Goal: Find specific page/section: Find specific page/section

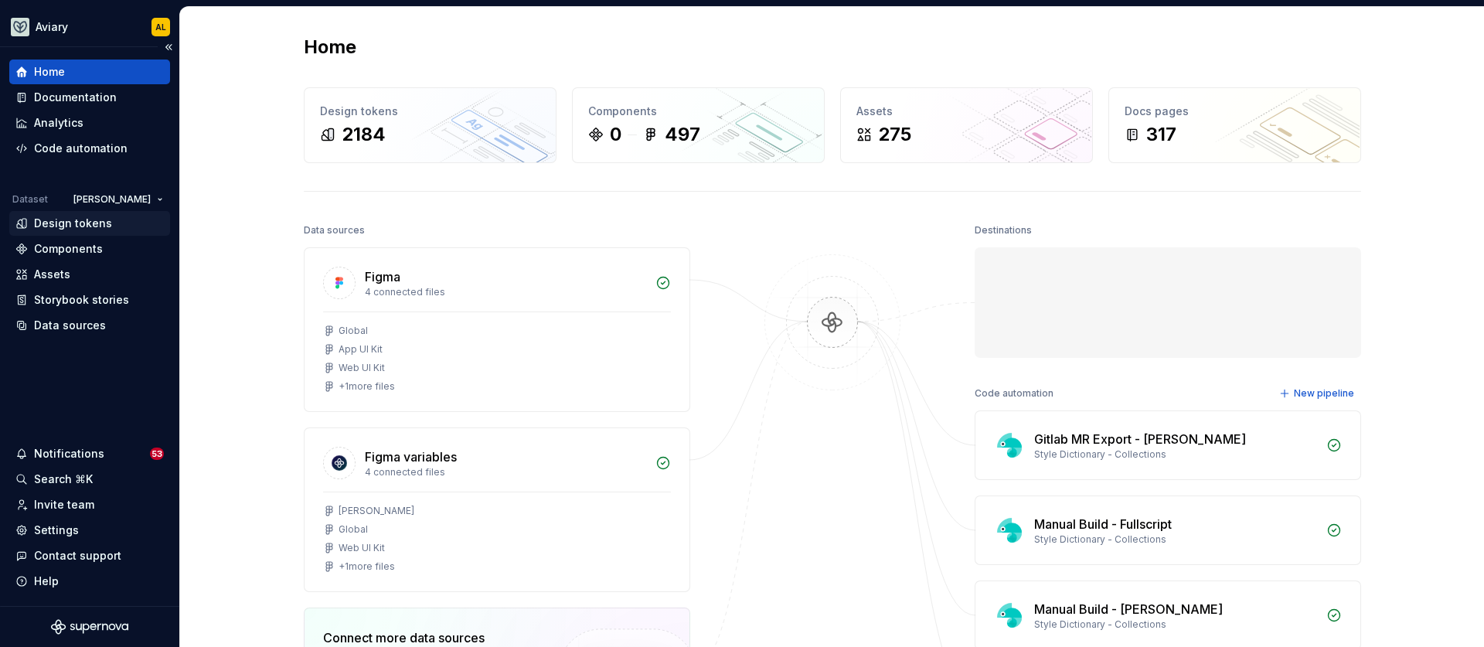
click at [107, 220] on div "Design tokens" at bounding box center [73, 223] width 78 height 15
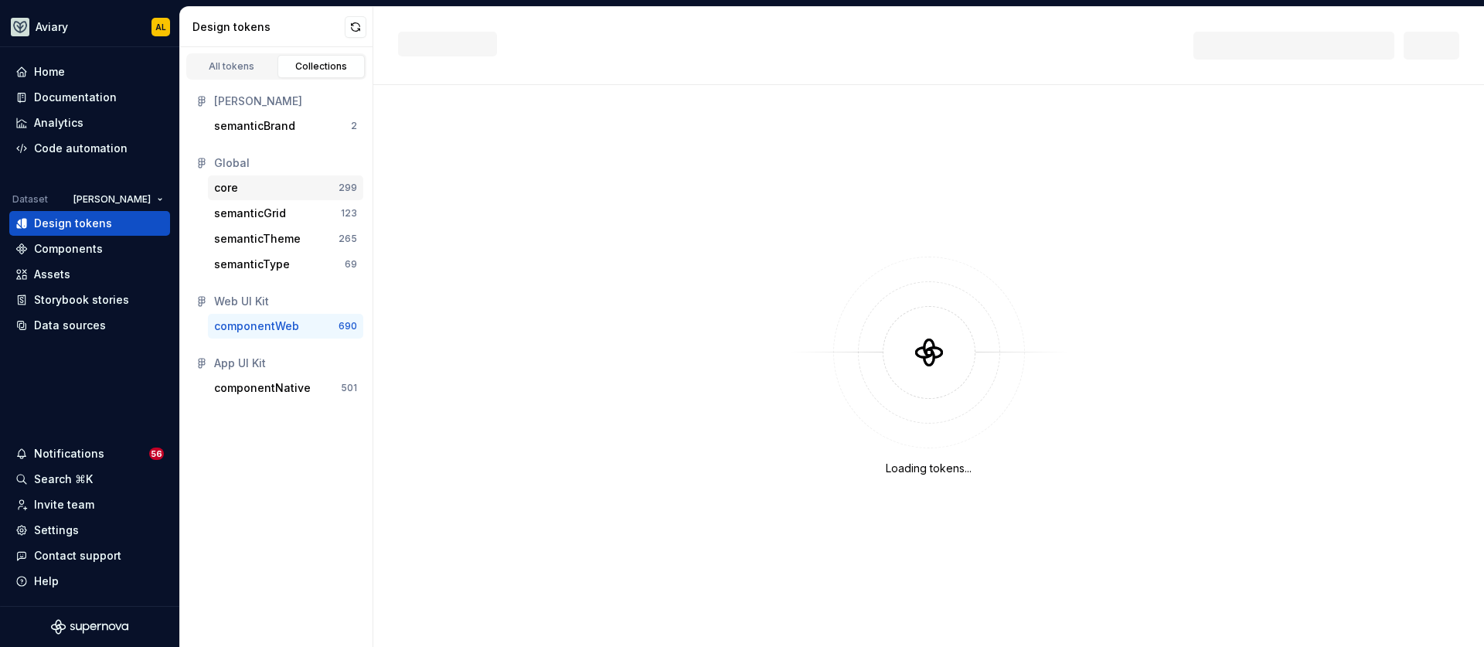
click at [295, 180] on div "core" at bounding box center [276, 187] width 124 height 15
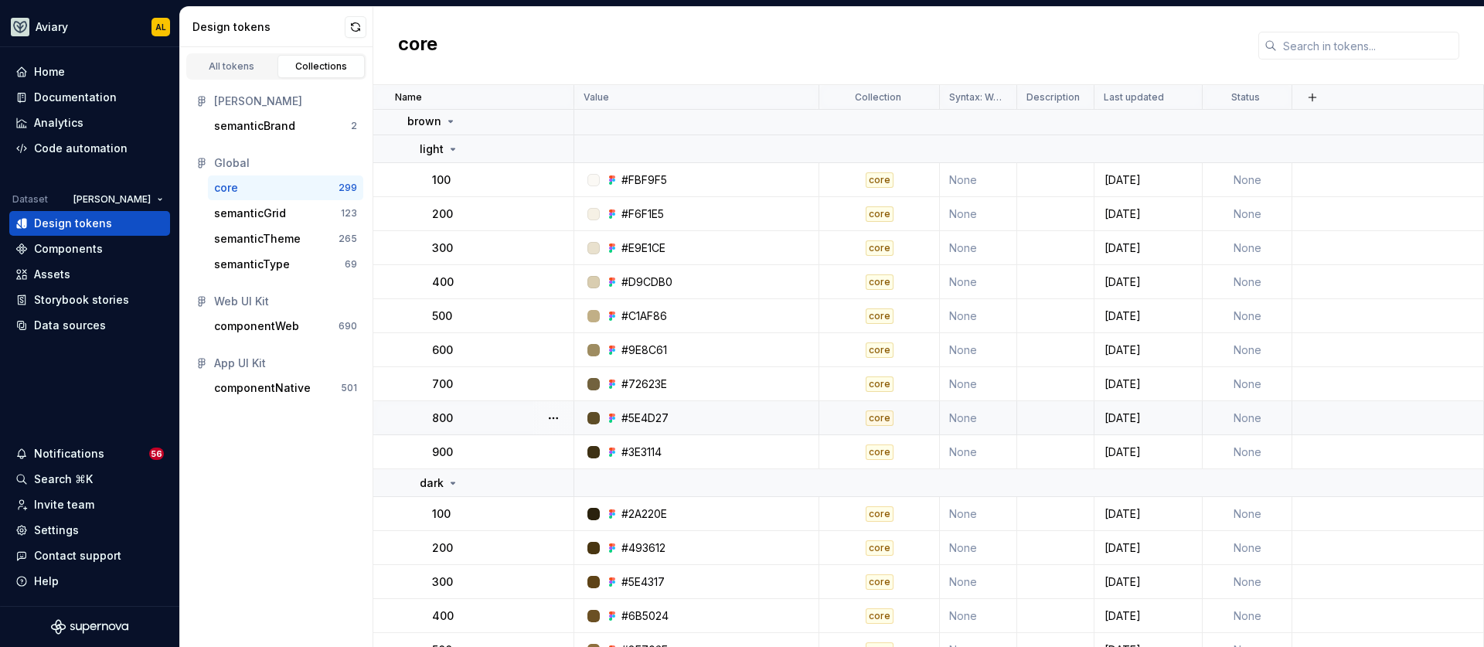
scroll to position [4991, 0]
